Goal: Information Seeking & Learning: Learn about a topic

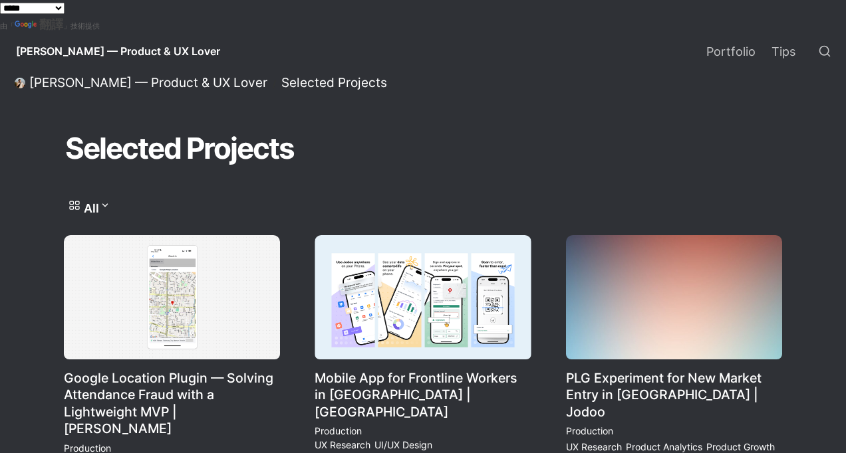
click at [450, 137] on div "Selected Projects" at bounding box center [423, 149] width 718 height 47
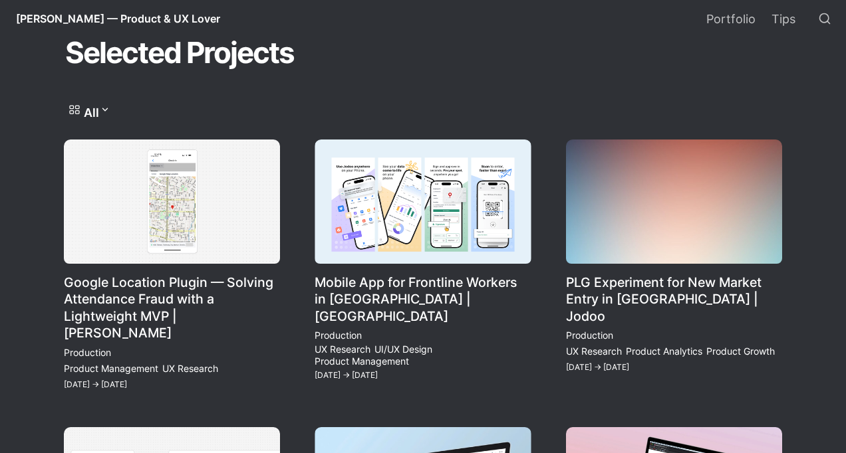
scroll to position [96, 0]
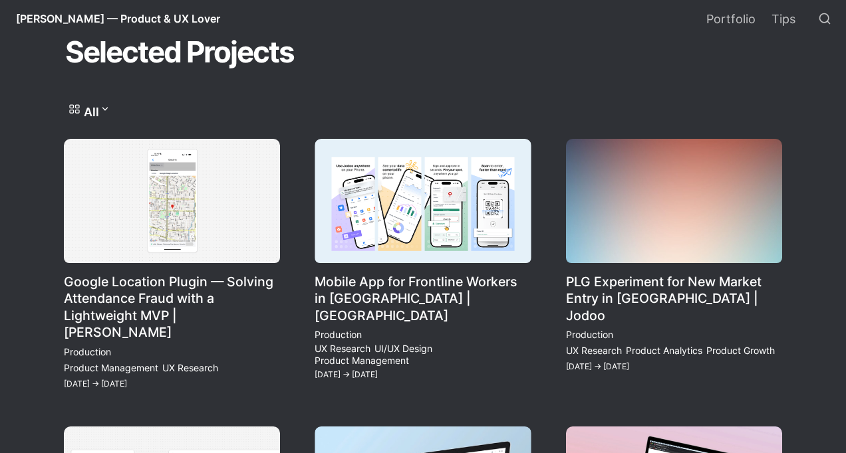
click at [184, 221] on link "Google Location Plugin — Solving Attendance Fraud with a Lightweight MVP | [PER…" at bounding box center [172, 265] width 216 height 253
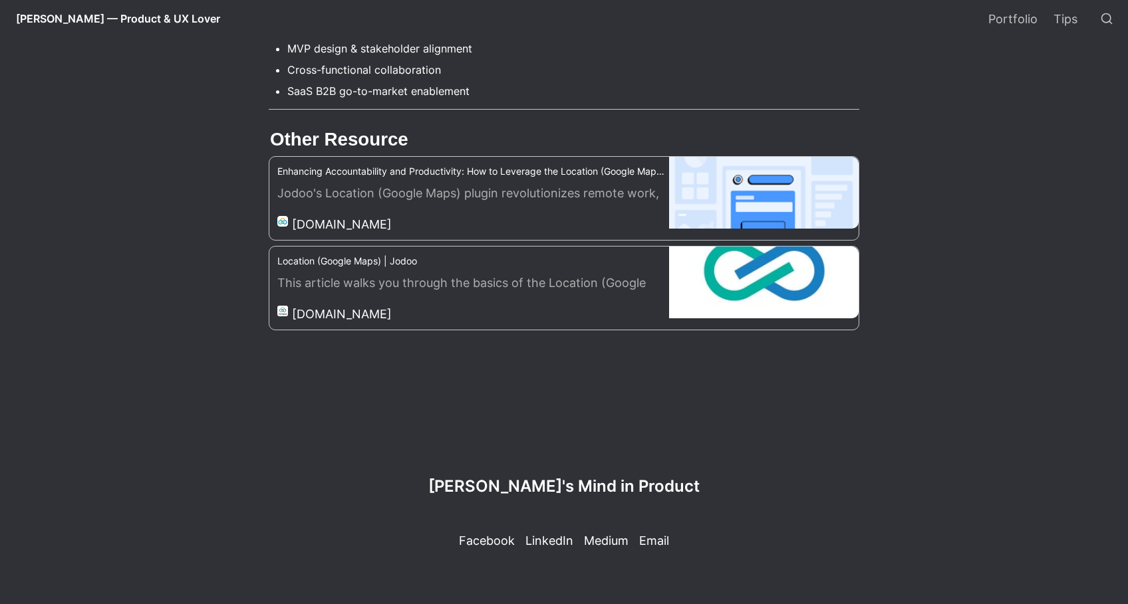
scroll to position [2162, 0]
click at [491, 80] on li "Cross-functional collaboration" at bounding box center [573, 70] width 572 height 20
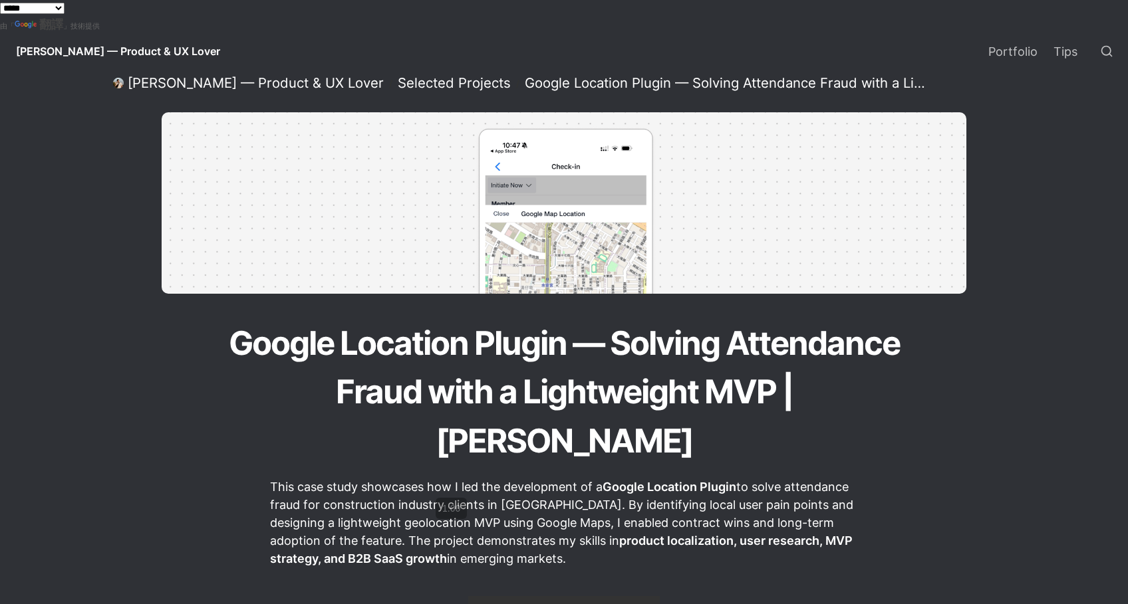
scroll to position [12, 0]
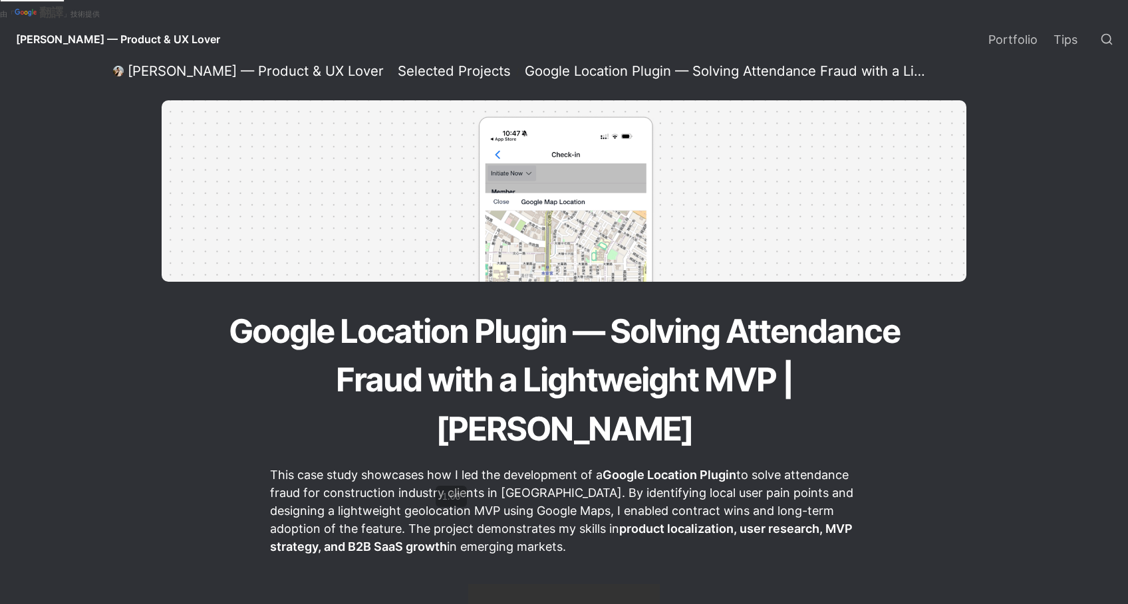
click at [243, 328] on h1 "Google Location Plugin — Solving Attendance Fraud with a Lightweight MVP | [PER…" at bounding box center [564, 381] width 718 height 150
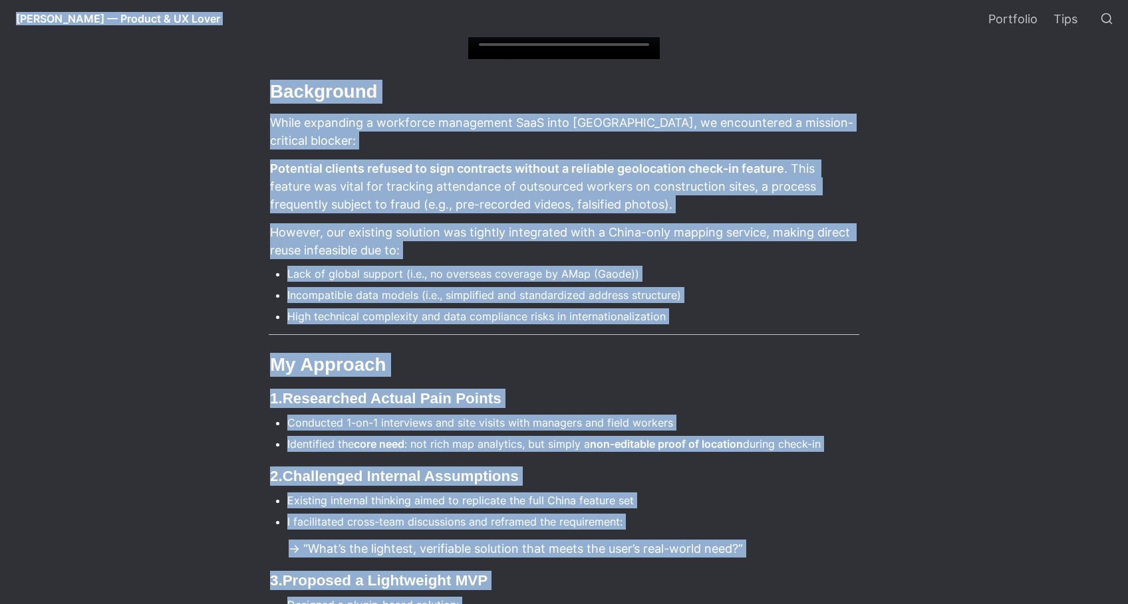
copy div "**********"
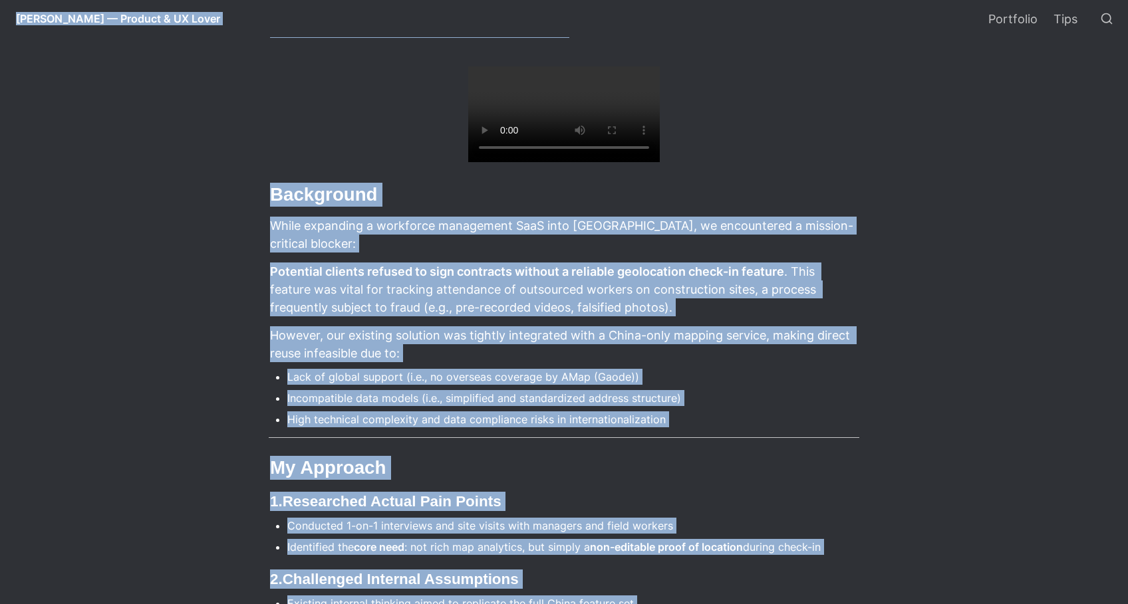
scroll to position [0, 0]
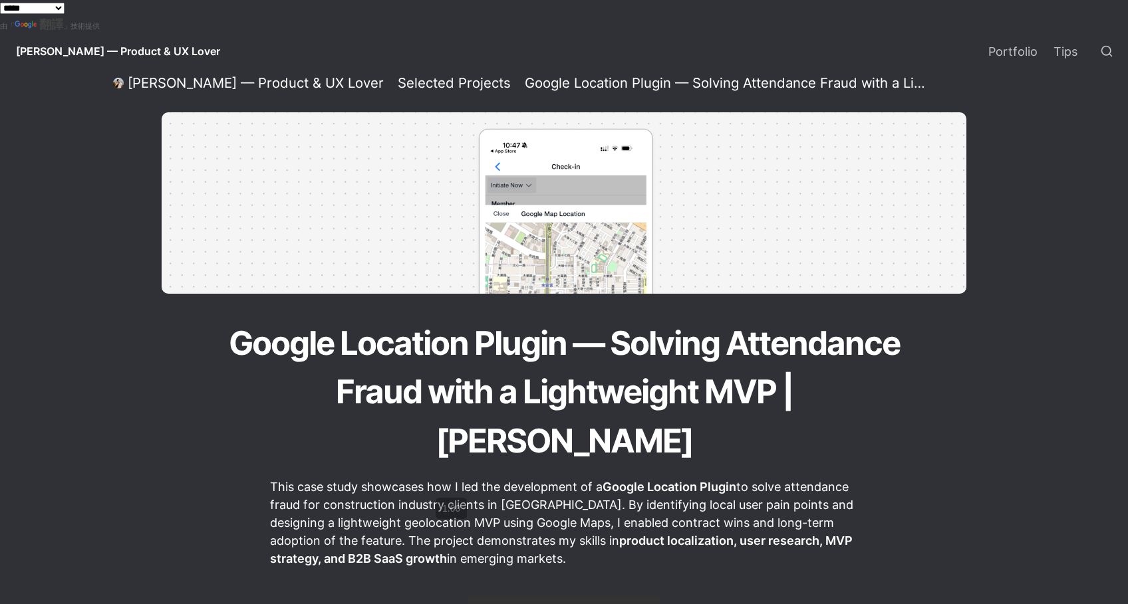
click at [275, 353] on h1 "Google Location Plugin — Solving Attendance Fraud with a Lightweight MVP | [PER…" at bounding box center [564, 393] width 718 height 150
drag, startPoint x: 223, startPoint y: 341, endPoint x: 311, endPoint y: 366, distance: 91.8
click at [311, 366] on h1 "Google Location Plugin — Solving Attendance Fraud with a Lightweight MVP | [PER…" at bounding box center [564, 393] width 718 height 150
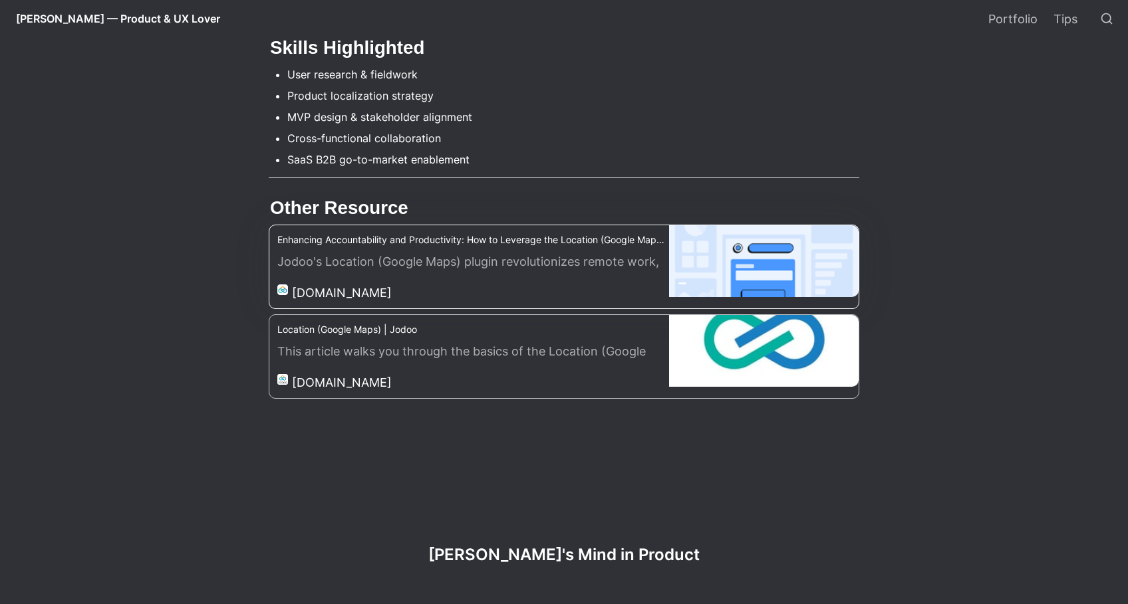
scroll to position [2041, 0]
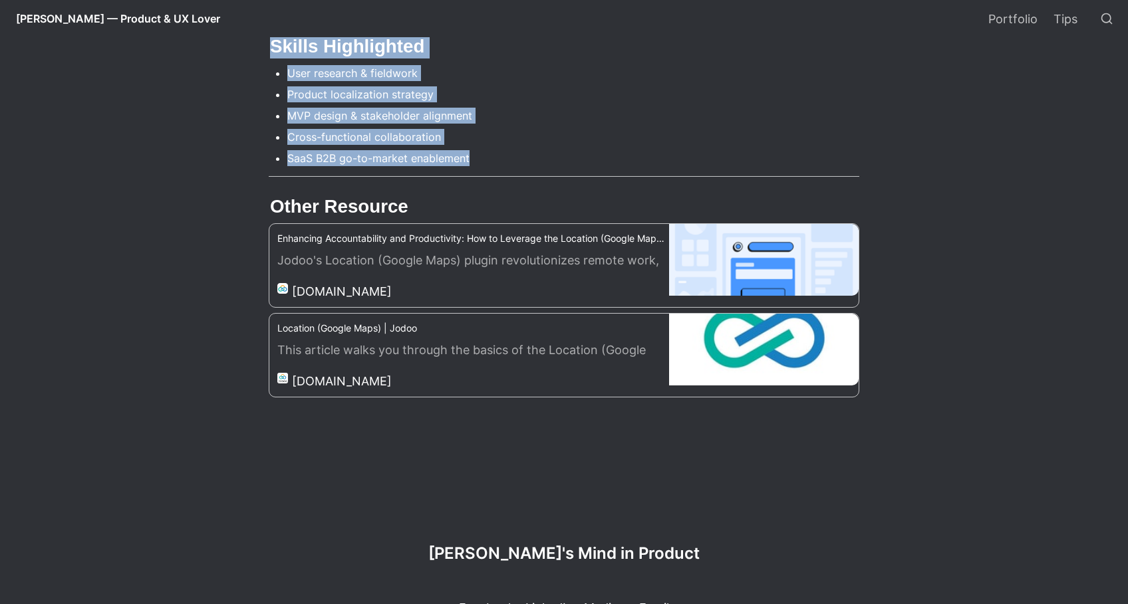
click at [473, 168] on li "SaaS B2B go-to-market enablement" at bounding box center [573, 158] width 572 height 20
copy main "Loremi Dolorsit Ametco — Adipisc Elitseddoe Tempo inci u Laboreetdol MAG | Aliq…"
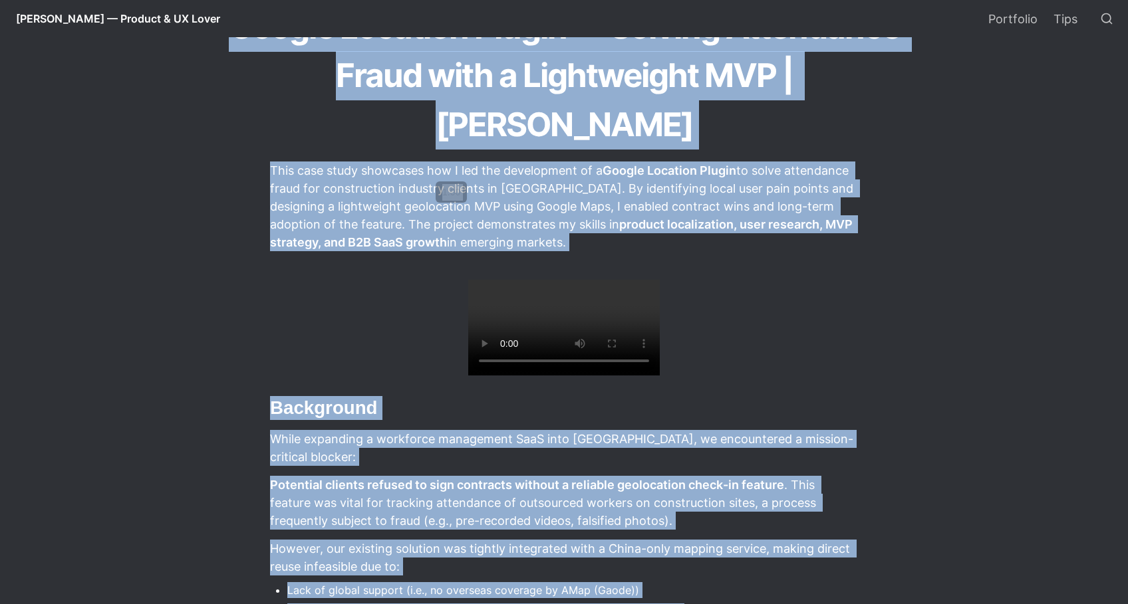
scroll to position [314, 0]
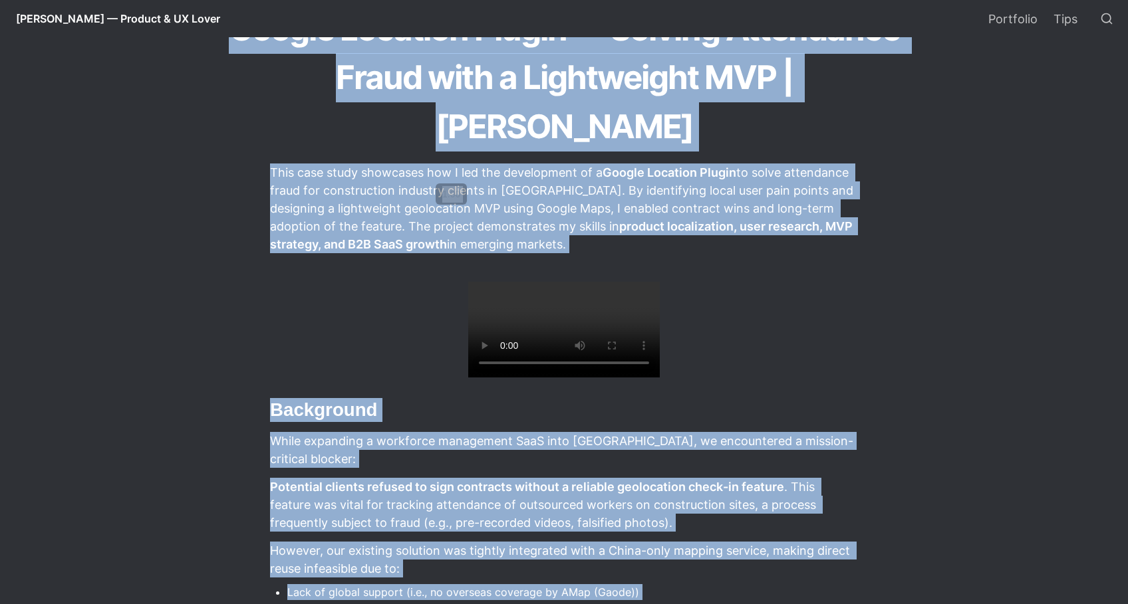
click at [646, 219] on strong "product localization, user research, MVP strategy, and B2B SaaS growth" at bounding box center [562, 235] width 585 height 32
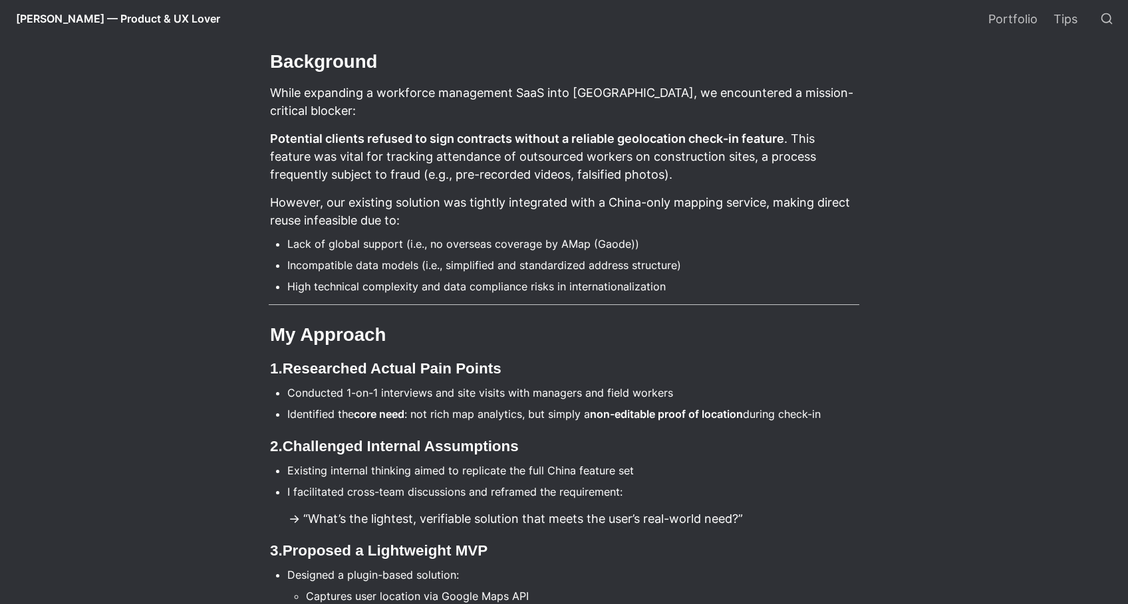
scroll to position [665, 0]
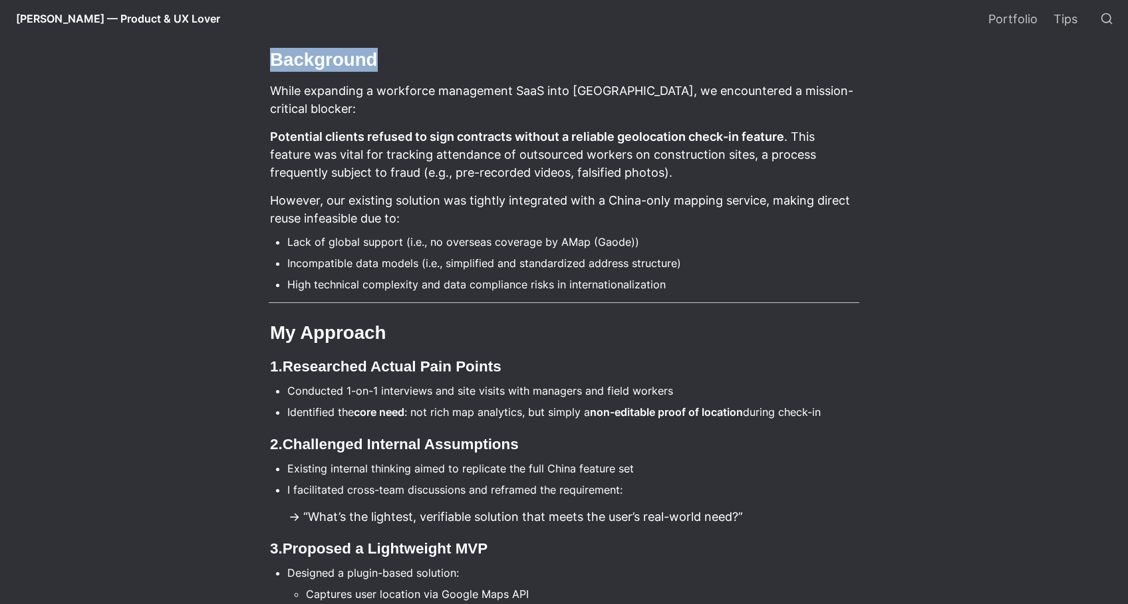
drag, startPoint x: 273, startPoint y: 206, endPoint x: 396, endPoint y: 206, distance: 122.3
click at [396, 74] on h2 "Background" at bounding box center [564, 60] width 590 height 28
copy h2 "Background"
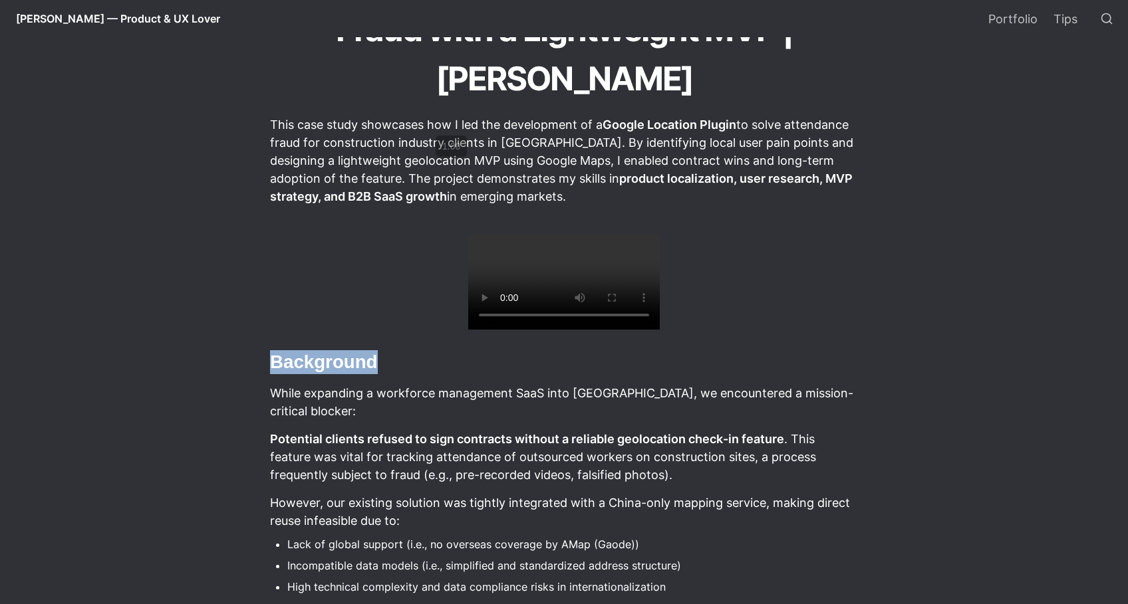
scroll to position [364, 0]
